Goal: Transaction & Acquisition: Purchase product/service

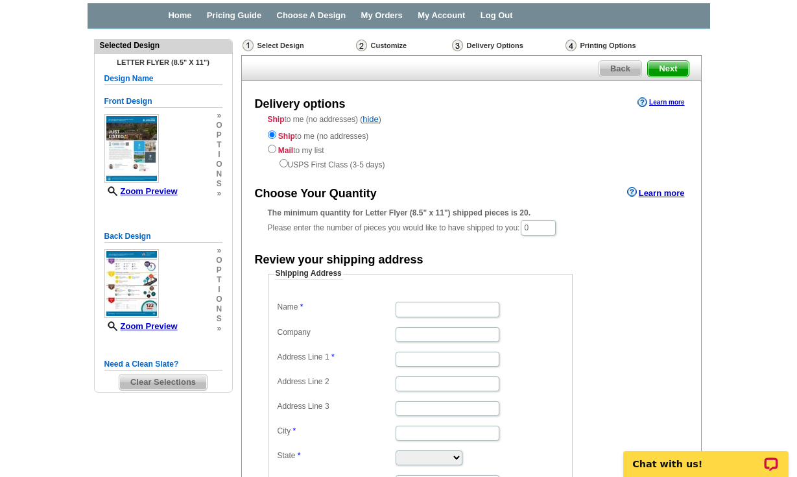
scroll to position [47, 0]
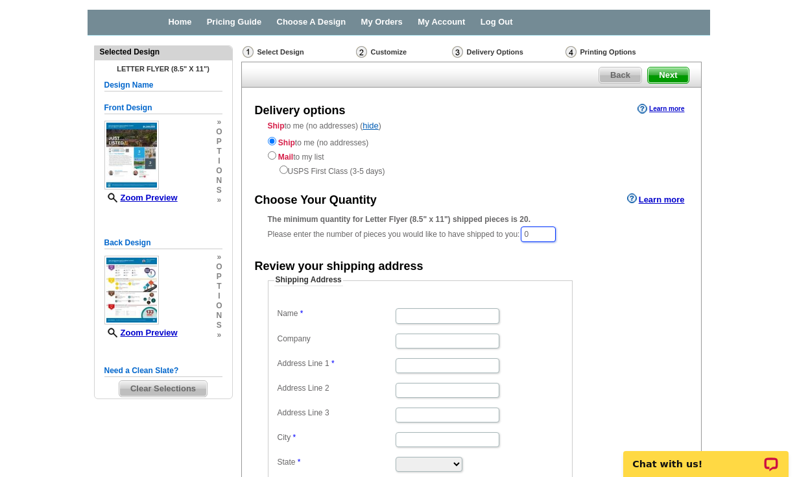
click at [539, 227] on input "0" at bounding box center [538, 234] width 35 height 16
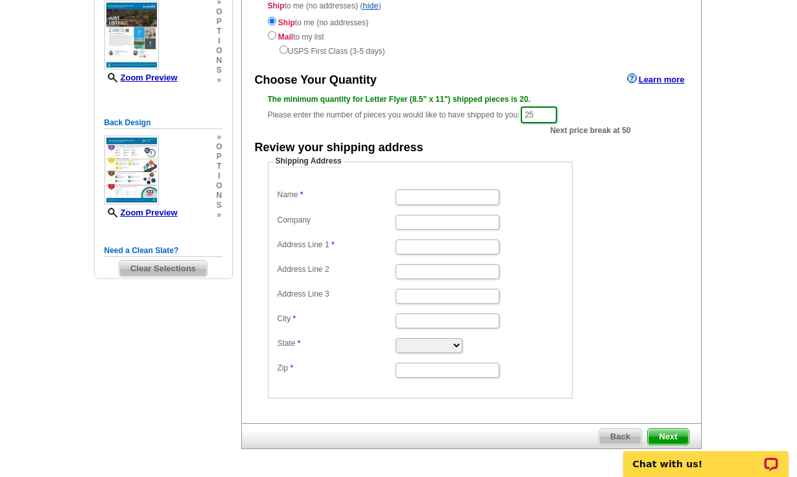
scroll to position [168, 0]
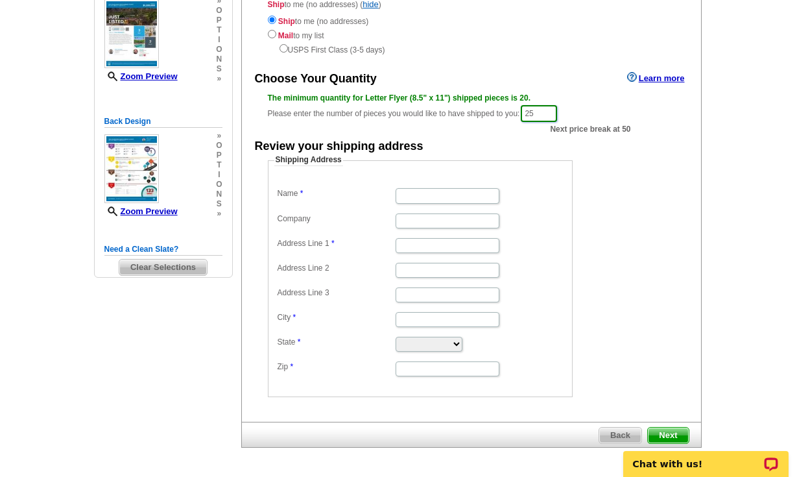
type input "25"
type input "[PERSON_NAME]"
type input "ColdWell Banker"
type input "[STREET_ADDRESS]"
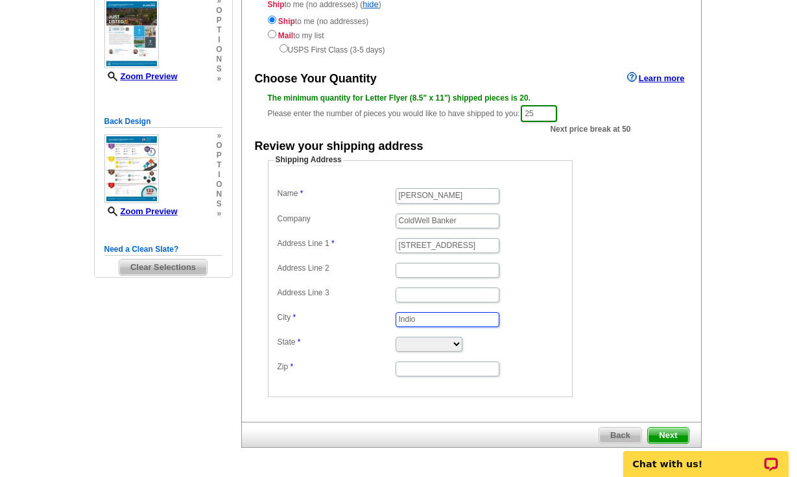
type input "Indio"
select select "CA"
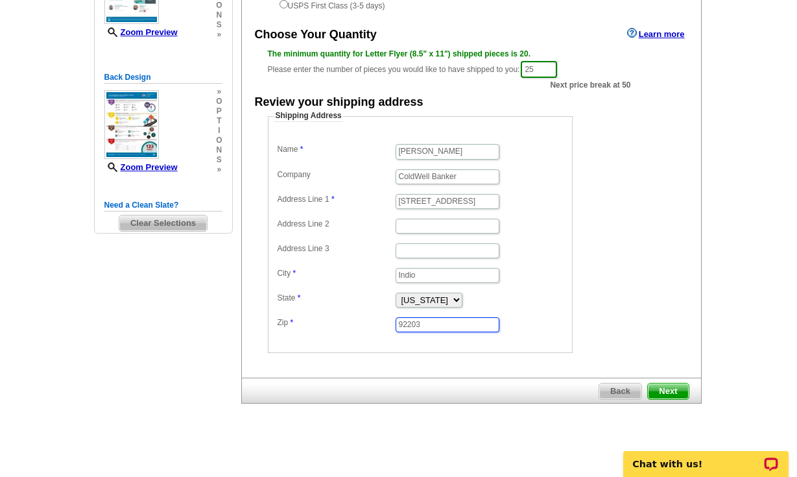
scroll to position [212, 0]
type input "92203"
click at [670, 385] on span "Next" at bounding box center [668, 392] width 40 height 16
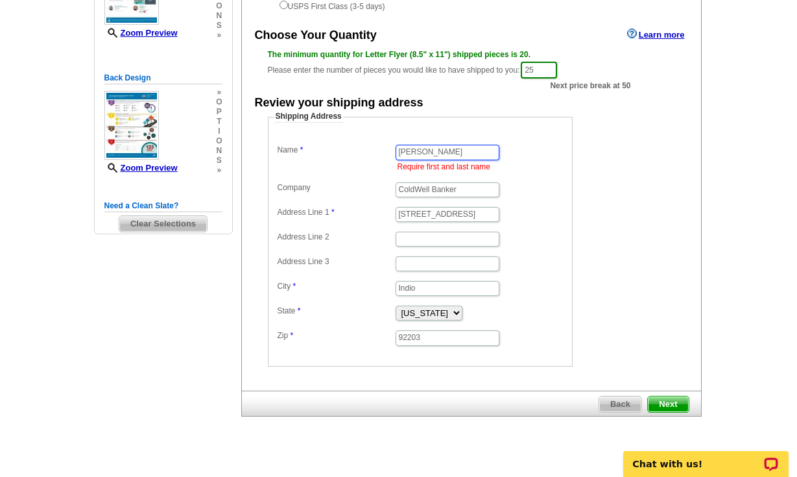
type input "[PERSON_NAME]"
click at [670, 396] on span "Next" at bounding box center [668, 404] width 40 height 16
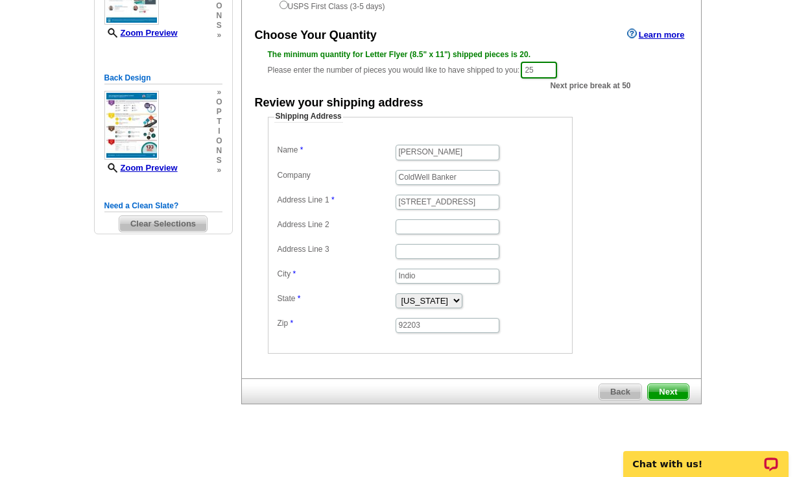
click at [550, 222] on dd at bounding box center [420, 225] width 292 height 19
